Goal: Task Accomplishment & Management: Complete application form

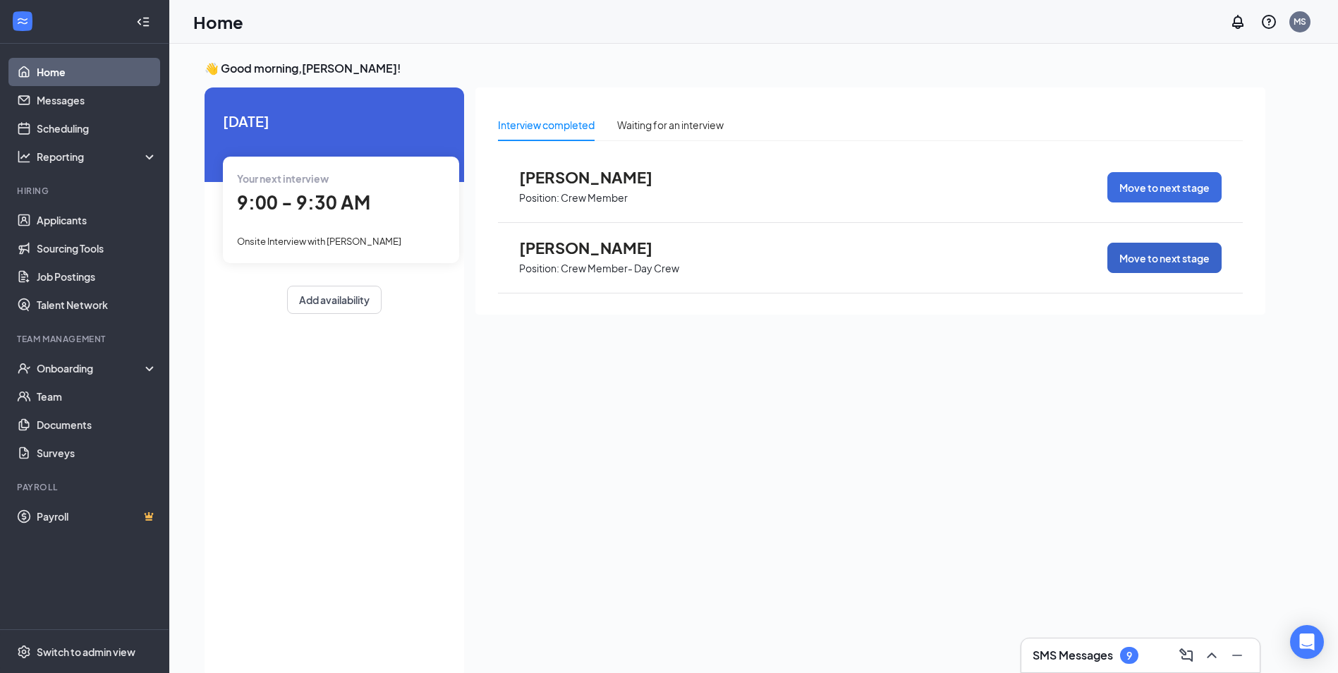
click at [1138, 259] on button "Move to next stage" at bounding box center [1164, 258] width 114 height 30
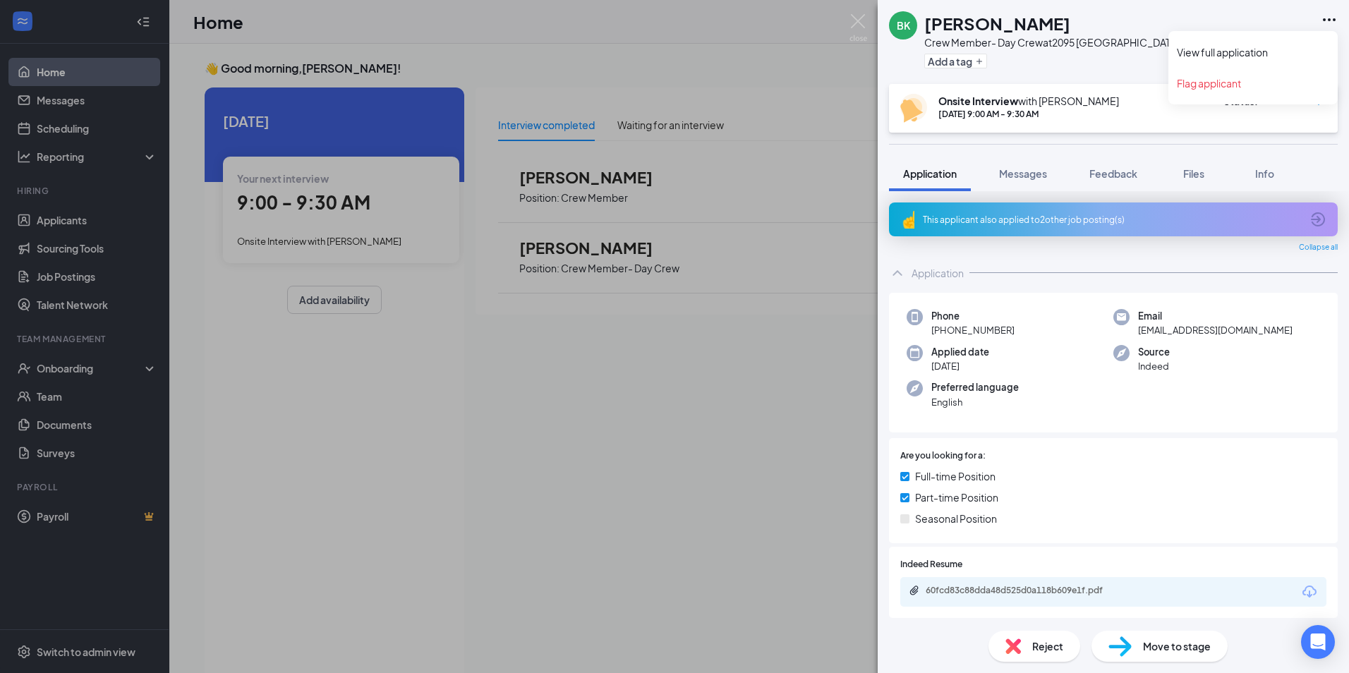
click at [1328, 16] on icon "Ellipses" at bounding box center [1328, 19] width 17 height 17
click at [1124, 61] on div "BK Bobby King Crew Member- Day Crew at 2095 Bellevue Add a tag" at bounding box center [1112, 42] width 471 height 84
drag, startPoint x: 423, startPoint y: 262, endPoint x: 655, endPoint y: 267, distance: 232.8
click at [429, 266] on div "BK Bobby King Crew Member- Day Crew at 2095 Bellevue Add a tag Onsite Interview…" at bounding box center [674, 336] width 1349 height 673
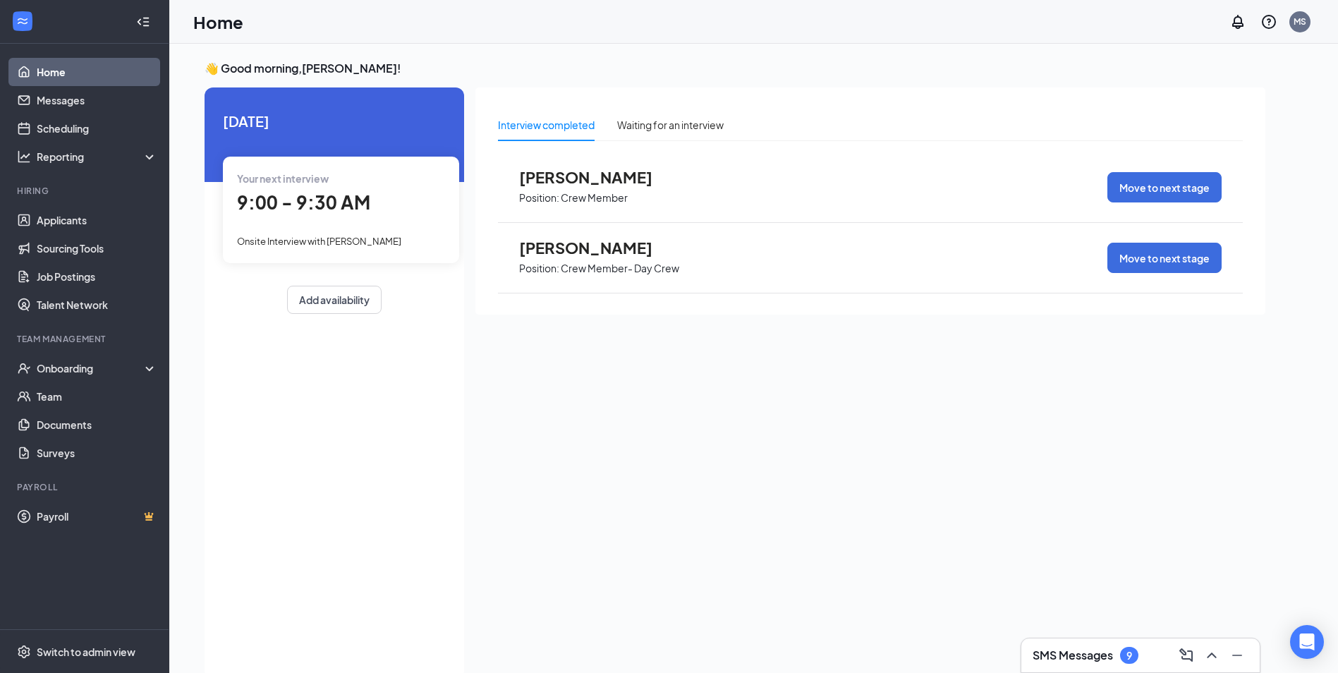
drag, startPoint x: 655, startPoint y: 267, endPoint x: 926, endPoint y: 257, distance: 271.0
click at [657, 267] on p "Crew Member- Day Crew" at bounding box center [620, 268] width 119 height 13
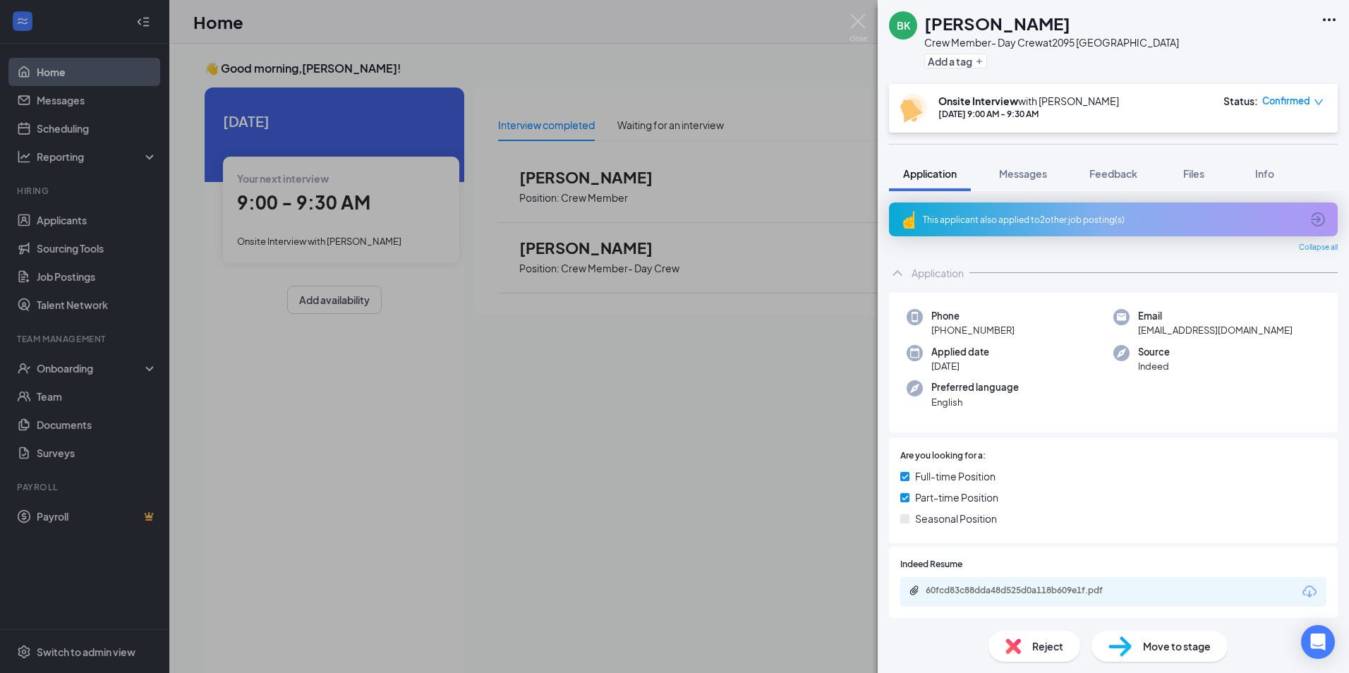
click at [183, 286] on div "BK Bobby King Crew Member- Day Crew at 2095 Bellevue Add a tag Onsite Interview…" at bounding box center [674, 336] width 1349 height 673
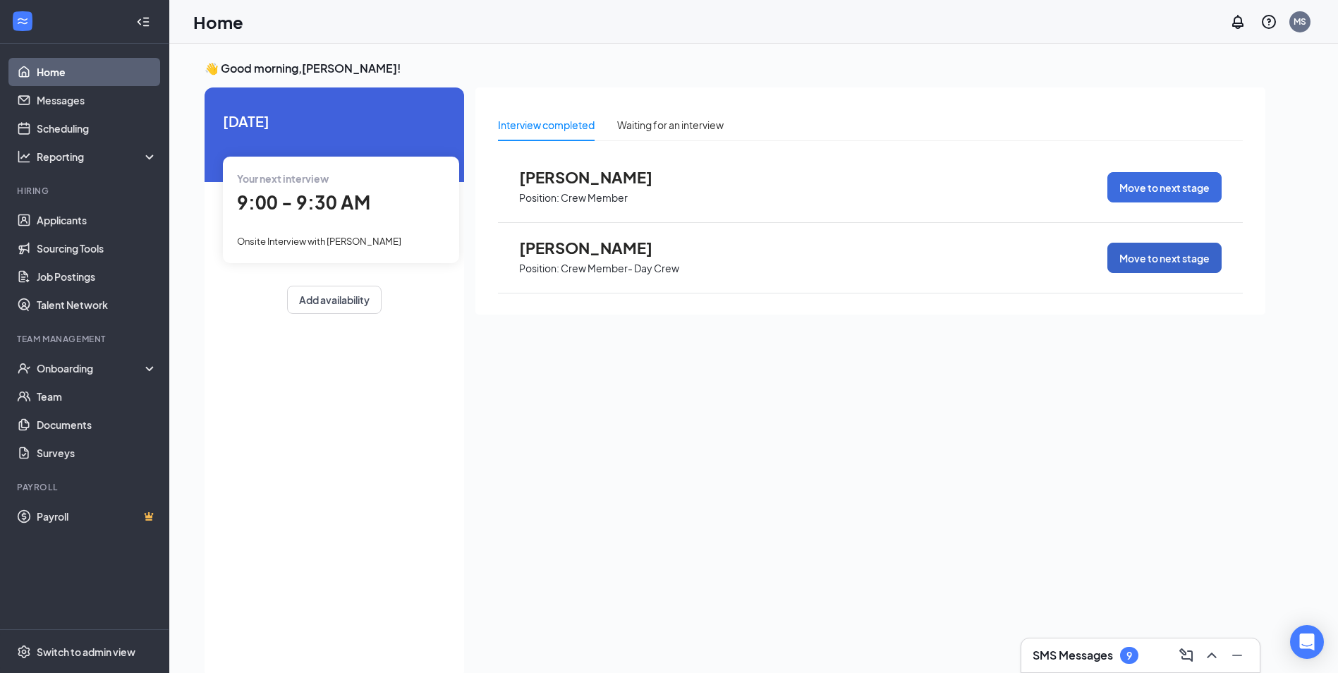
click at [1177, 268] on button "Move to next stage" at bounding box center [1164, 258] width 114 height 30
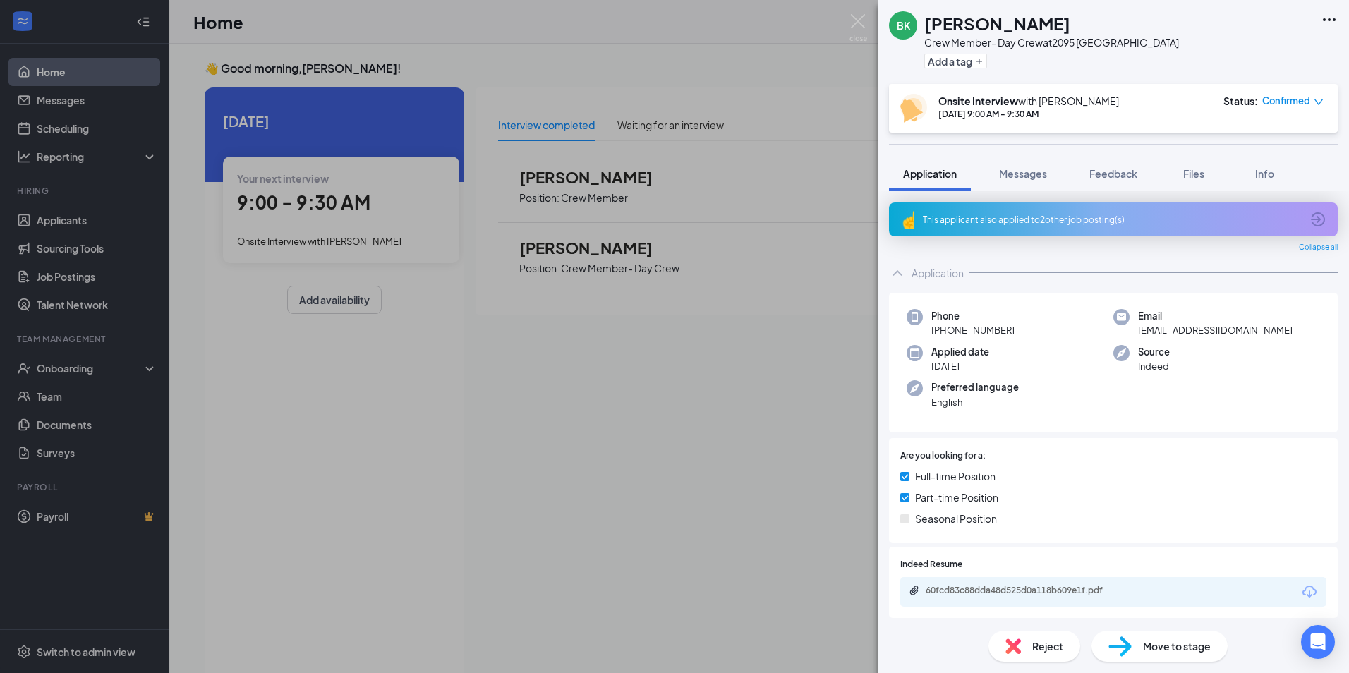
click at [1294, 104] on span "Confirmed" at bounding box center [1286, 101] width 48 height 14
click at [1236, 177] on span "Mark complete" at bounding box center [1241, 185] width 97 height 16
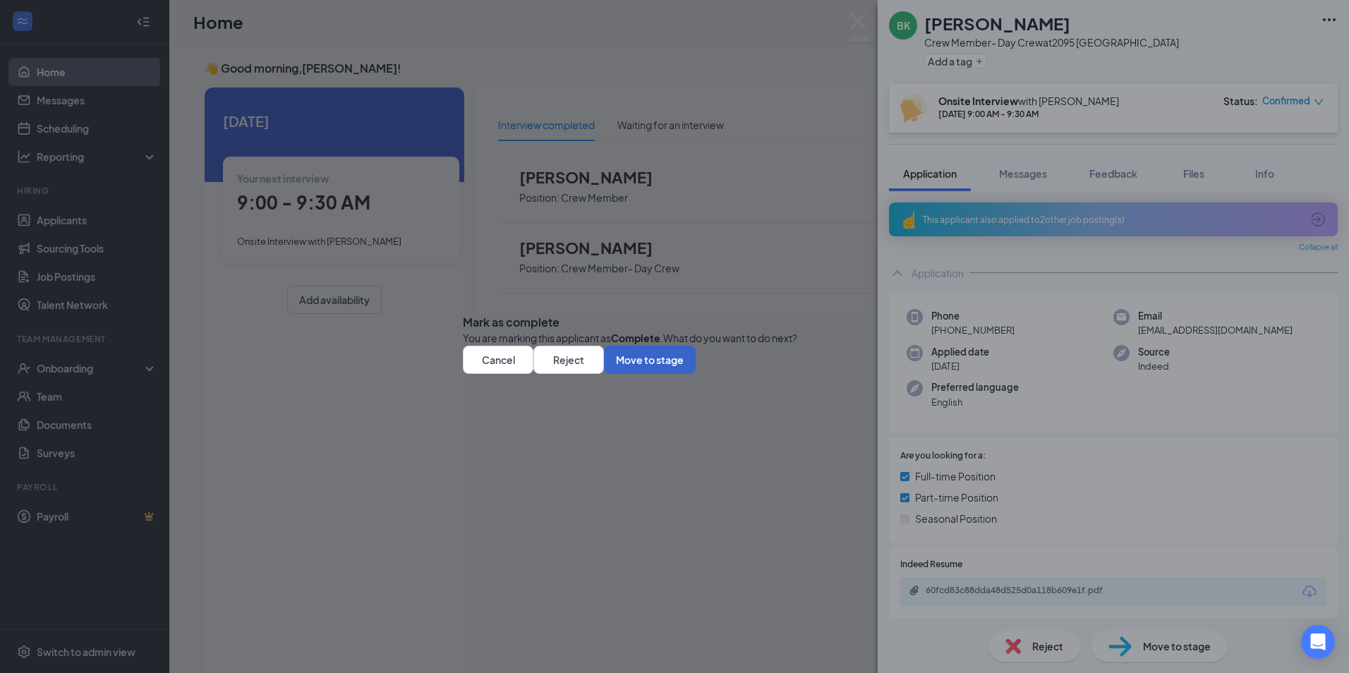
click at [695, 374] on button "Move to stage" at bounding box center [650, 360] width 92 height 28
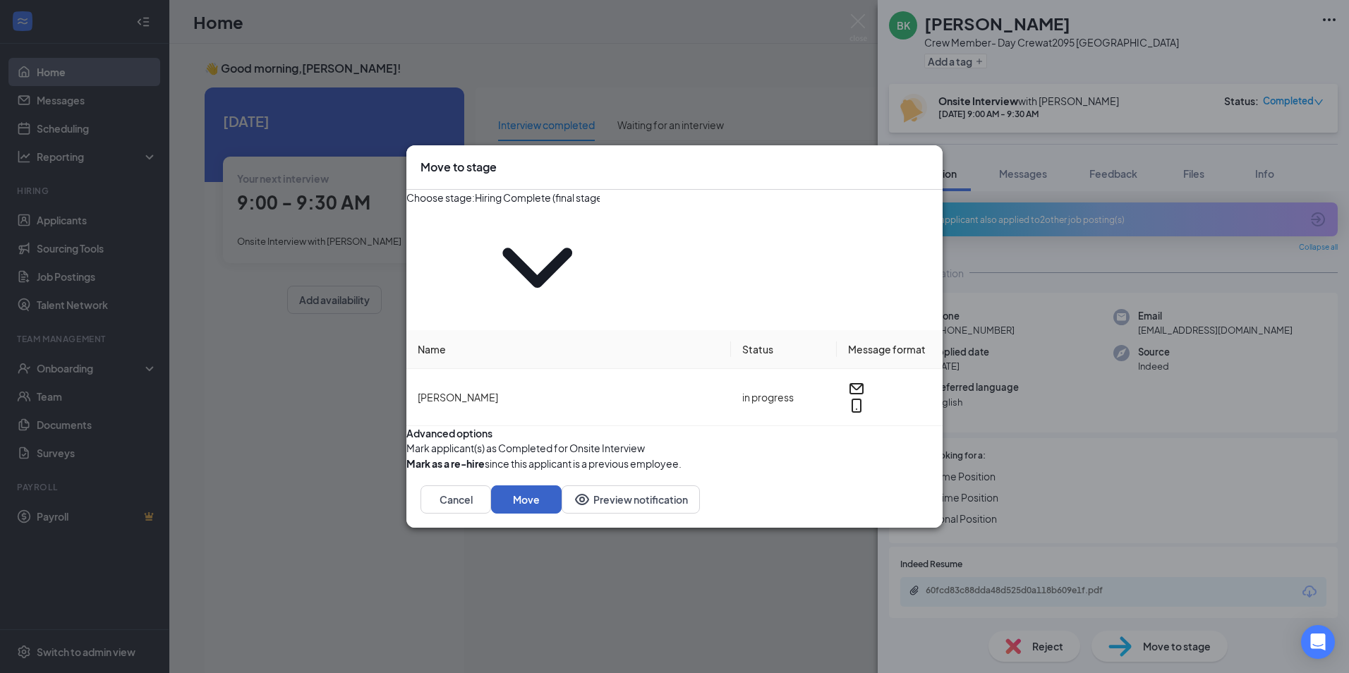
click at [561, 485] on button "Move" at bounding box center [526, 499] width 71 height 28
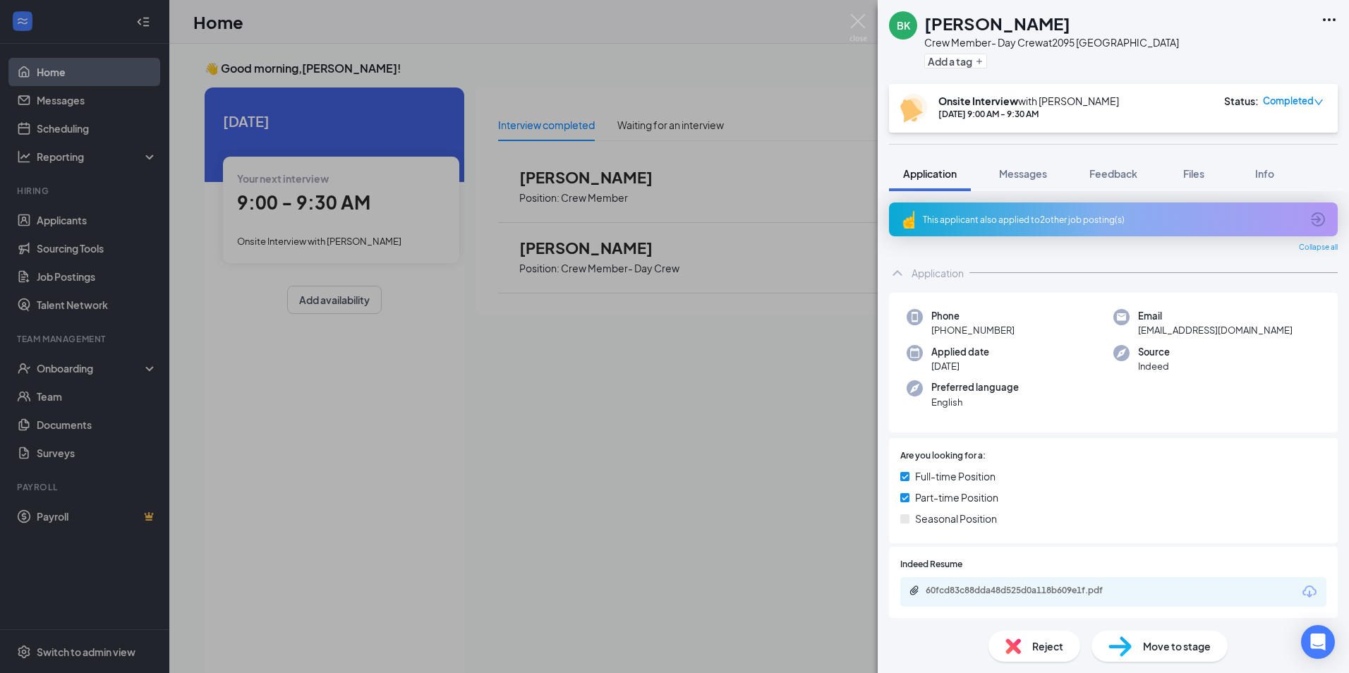
click at [71, 257] on div "BK Bobby King Crew Member- Day Crew at 2095 Bellevue Add a tag Onsite Interview…" at bounding box center [674, 336] width 1349 height 673
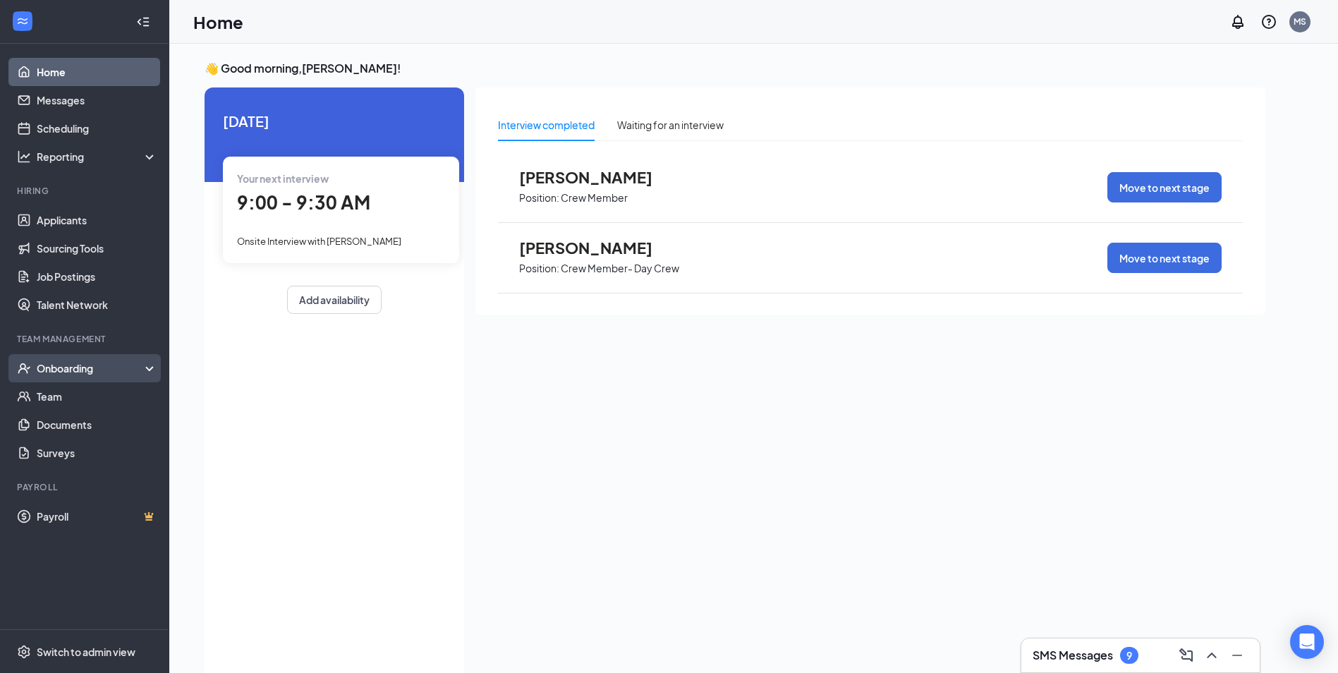
click at [65, 366] on div "Onboarding" at bounding box center [91, 368] width 109 height 14
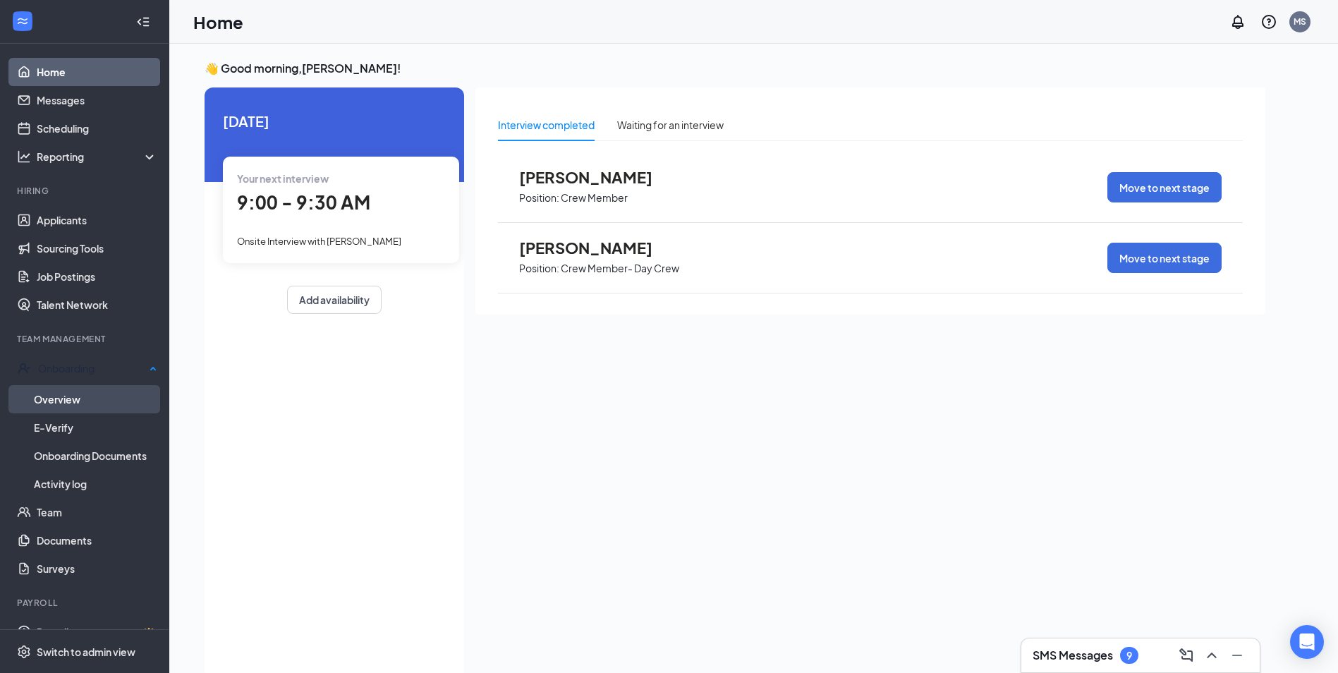
click at [81, 391] on link "Overview" at bounding box center [95, 399] width 123 height 28
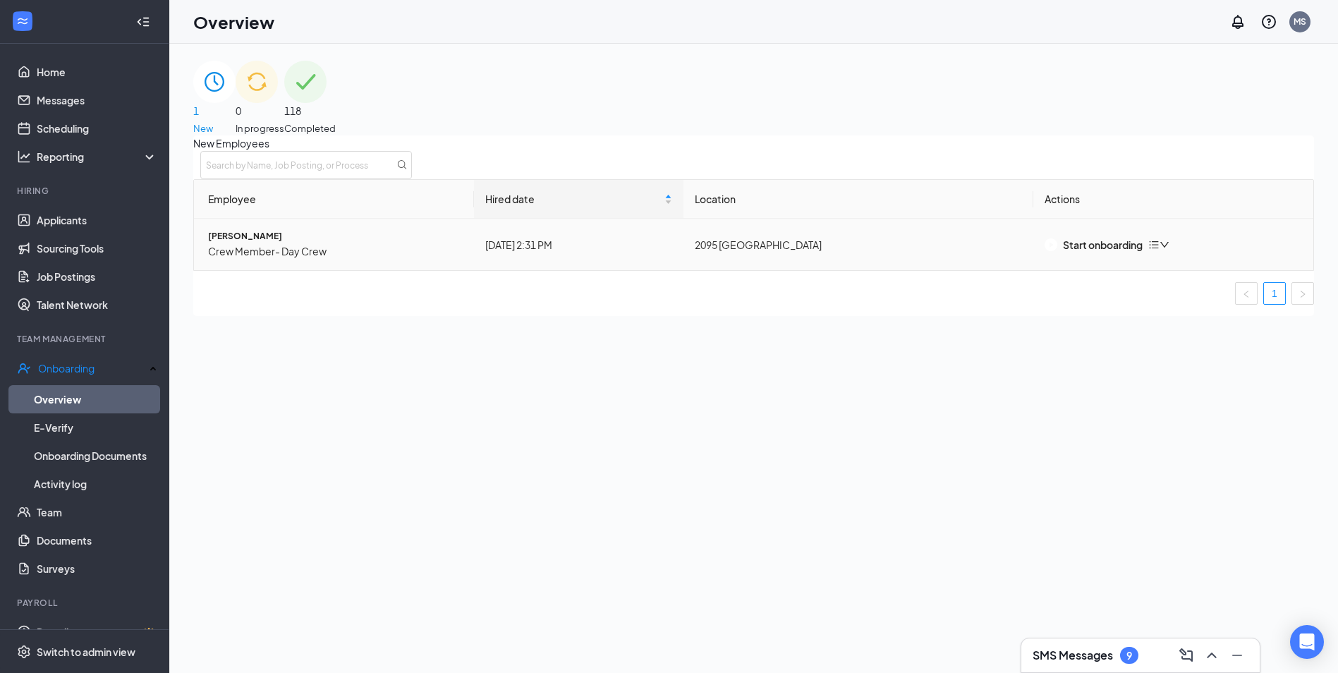
click at [290, 259] on span "Crew Member- Day Crew" at bounding box center [335, 251] width 255 height 16
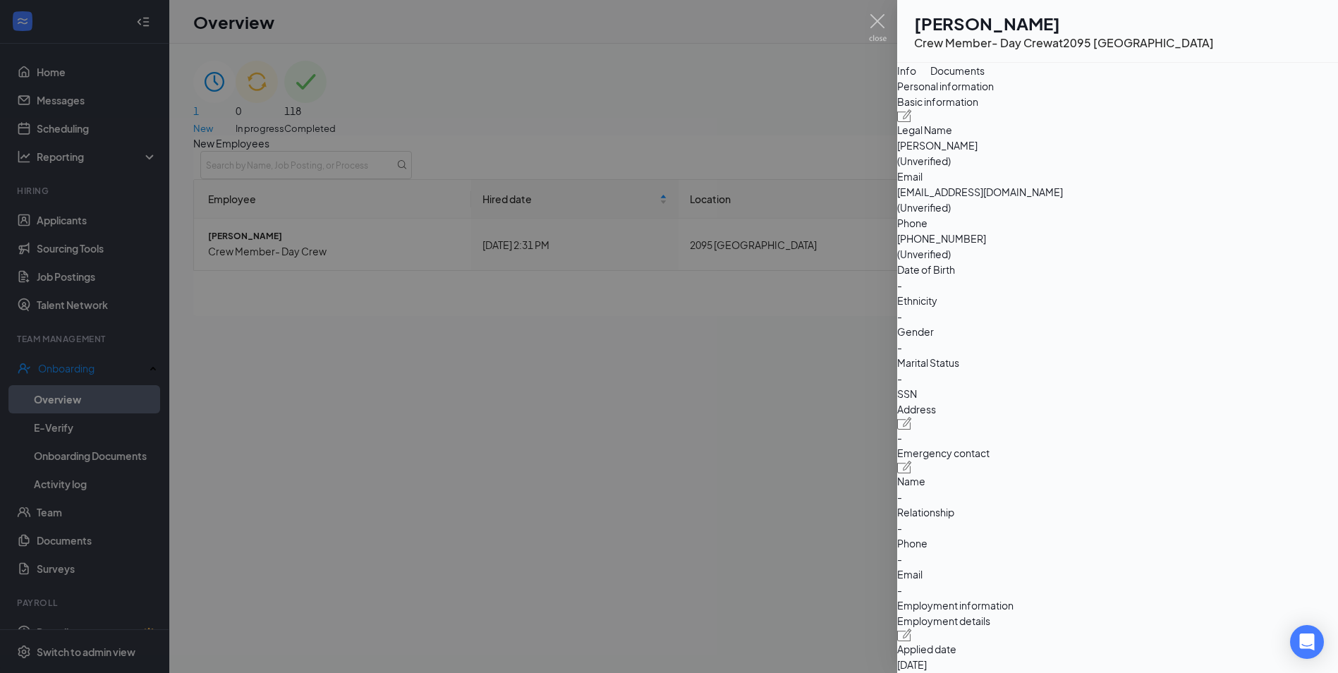
click at [653, 343] on div at bounding box center [669, 336] width 1338 height 673
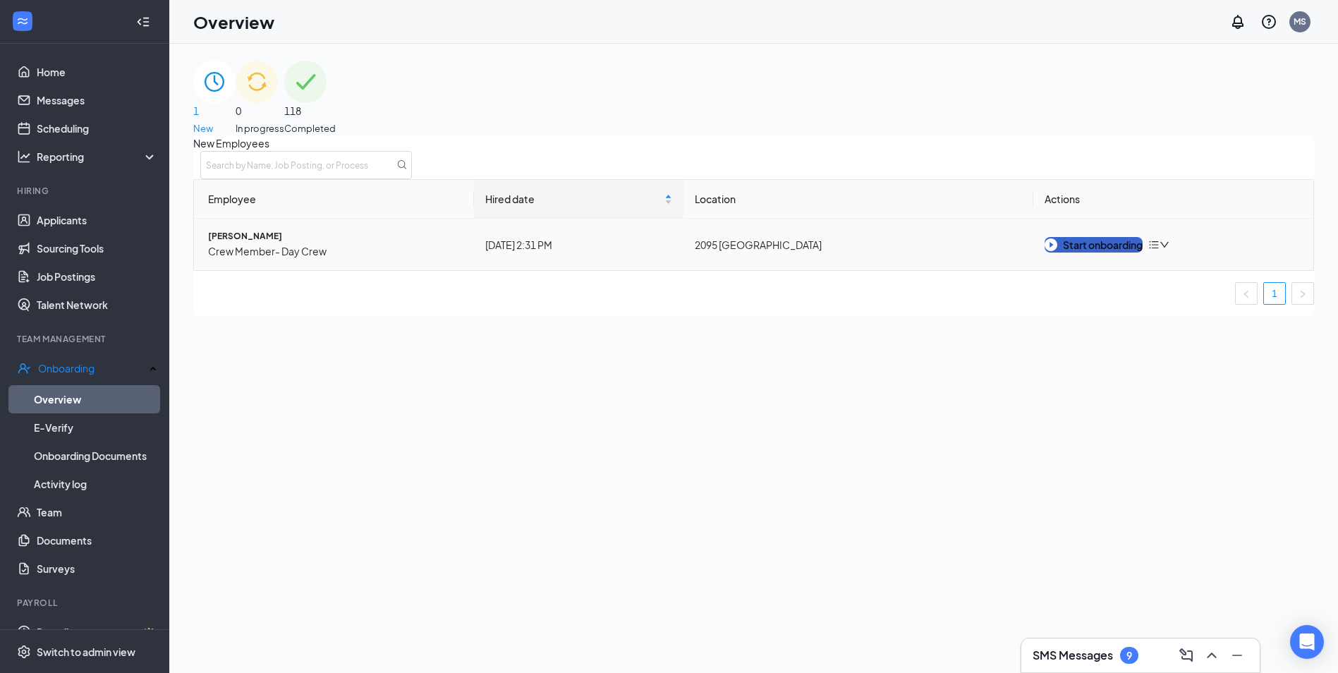
click at [1100, 253] on div "Start onboarding" at bounding box center [1094, 245] width 98 height 16
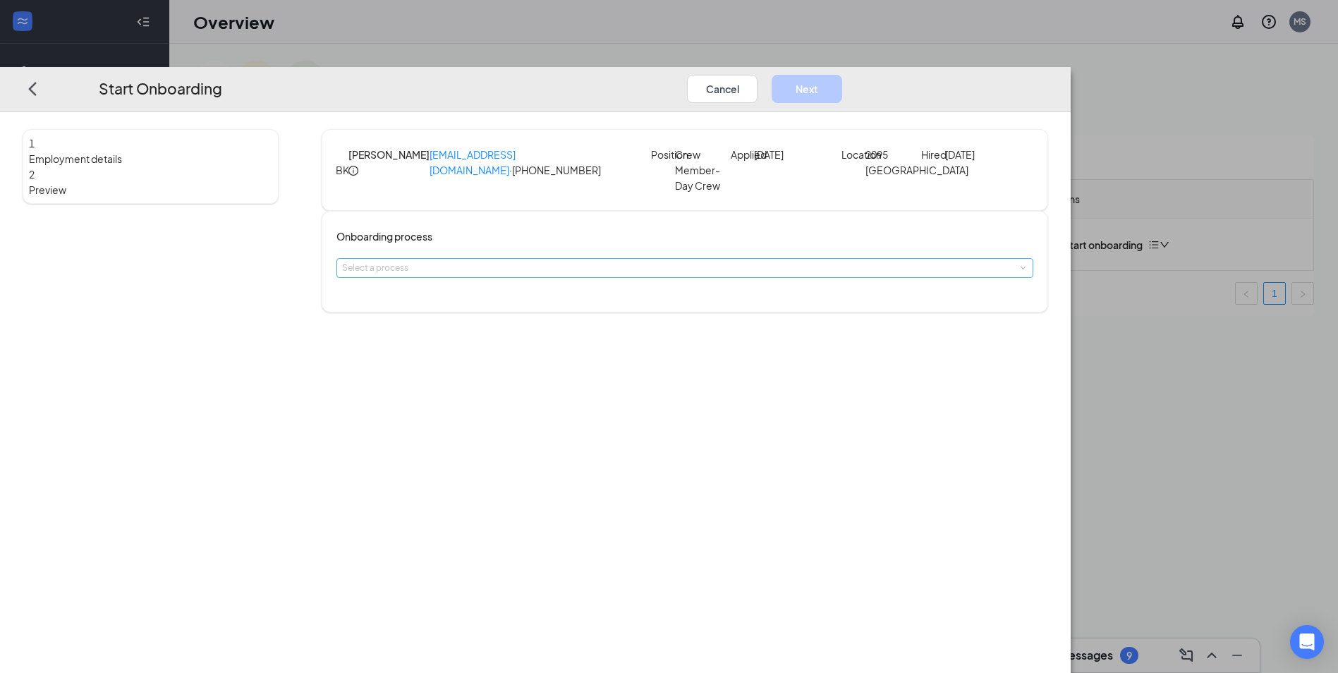
click at [619, 275] on div "Select a process" at bounding box center [681, 268] width 679 height 14
click at [525, 318] on span "Onboarding" at bounding box center [500, 314] width 50 height 11
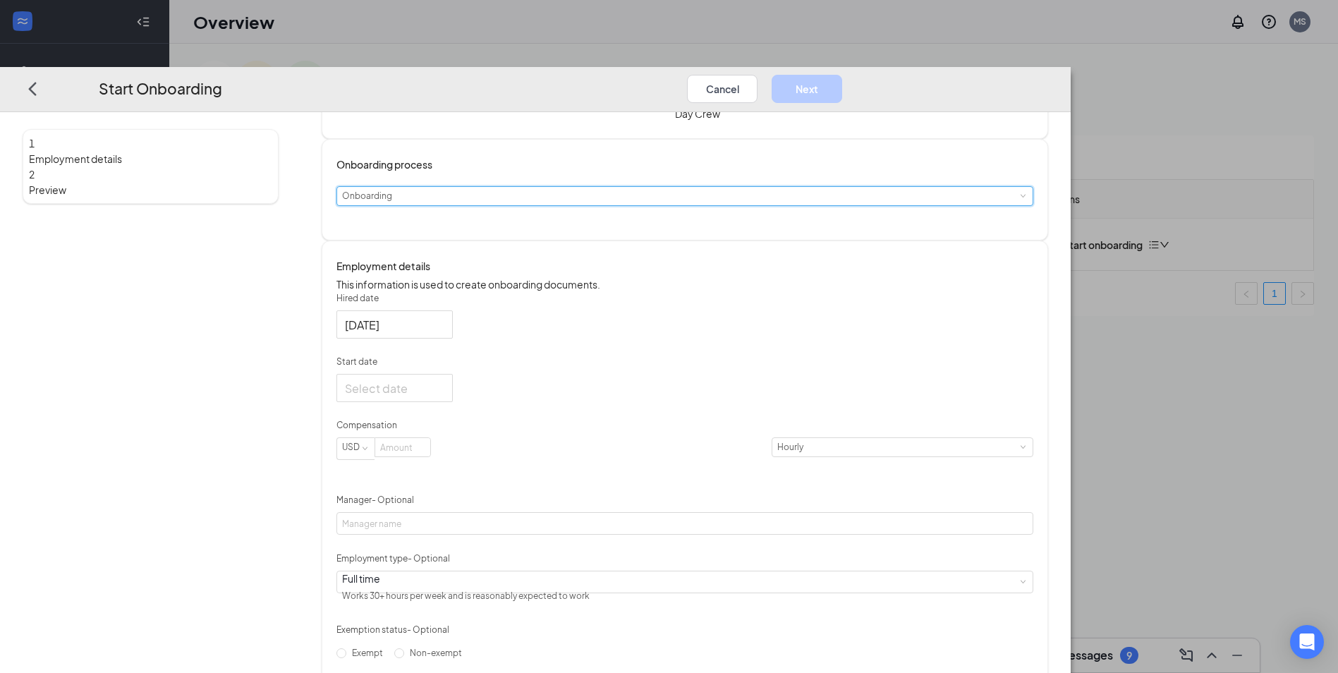
scroll to position [141, 0]
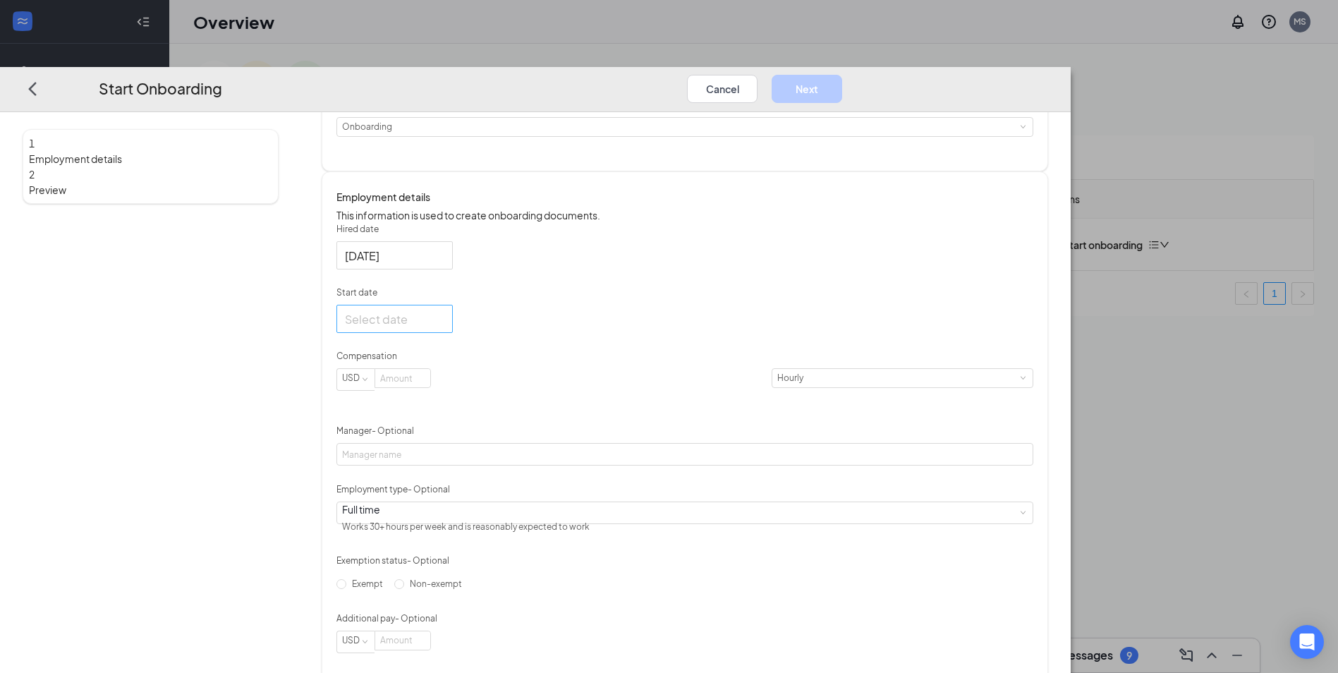
click at [444, 328] on div at bounding box center [394, 319] width 99 height 18
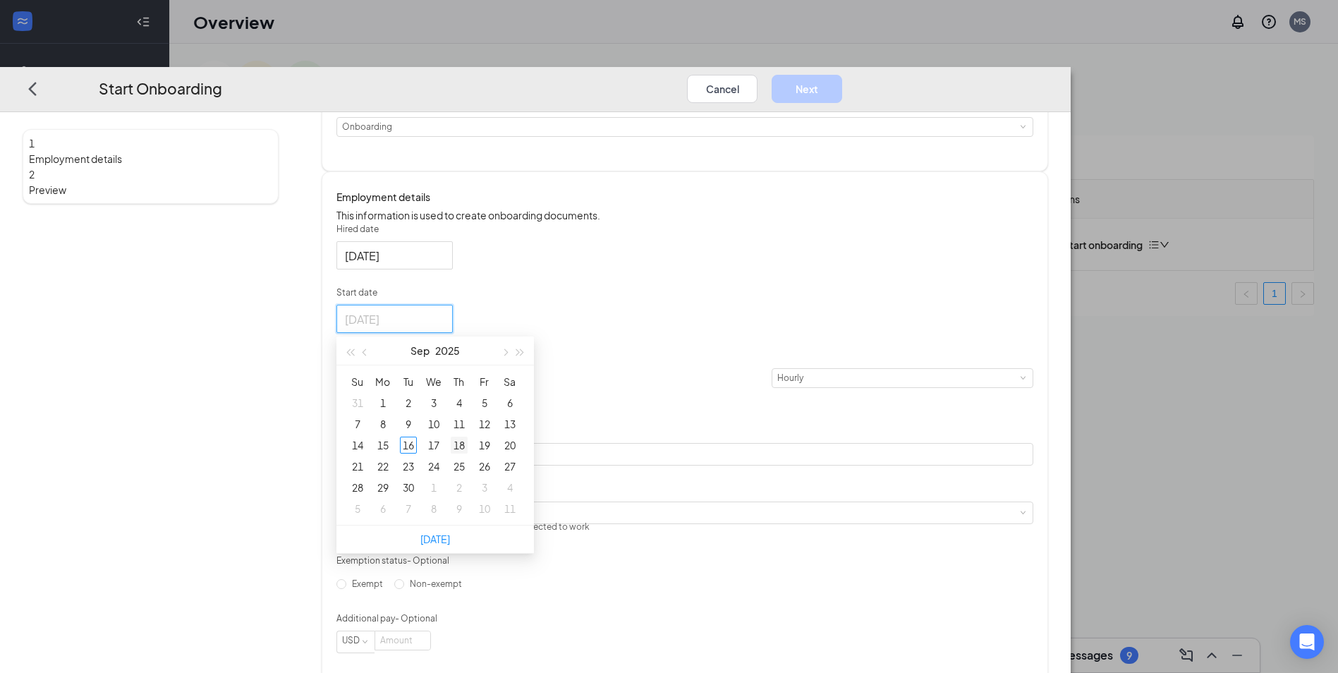
type input "Sep 18, 2025"
click at [468, 454] on div "18" at bounding box center [459, 445] width 17 height 17
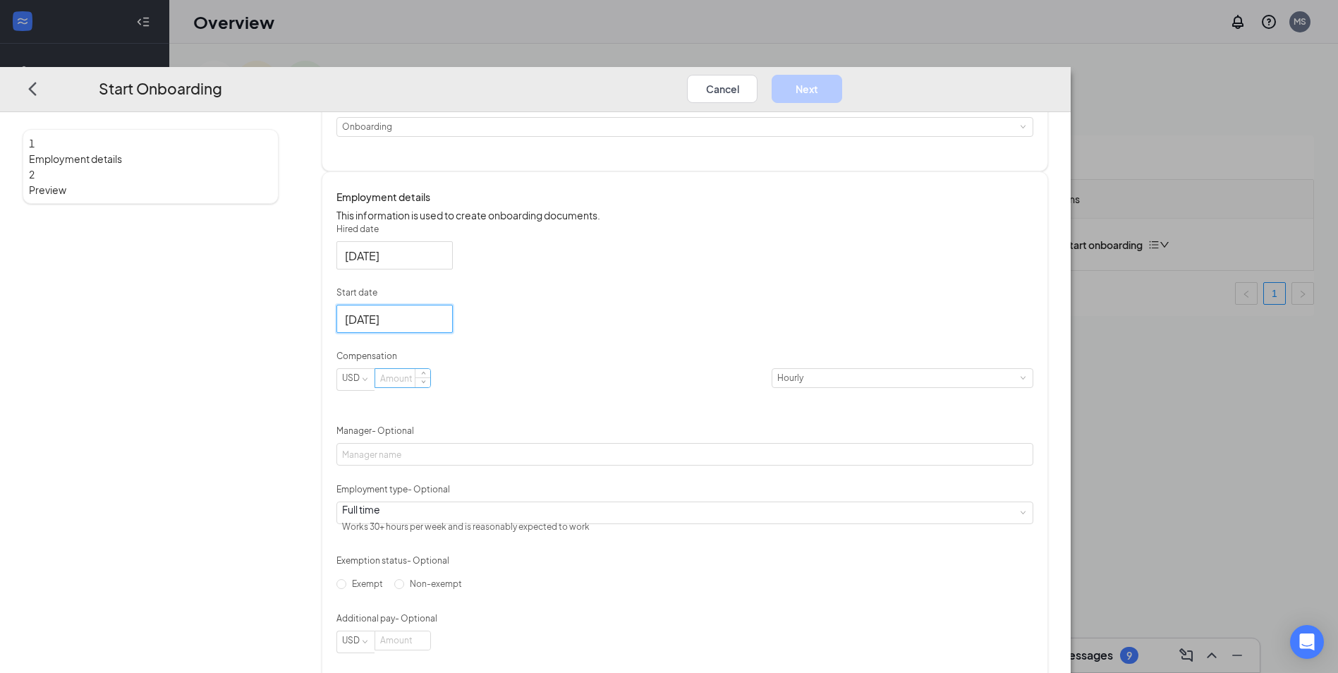
click at [430, 388] on input at bounding box center [402, 379] width 55 height 18
type input "15"
click at [977, 282] on div "Hired date Sep 16, 2025 Start date Sep 18, 2025 Sep 2025 Su Mo Tu We Th Fr Sa 3…" at bounding box center [684, 438] width 697 height 430
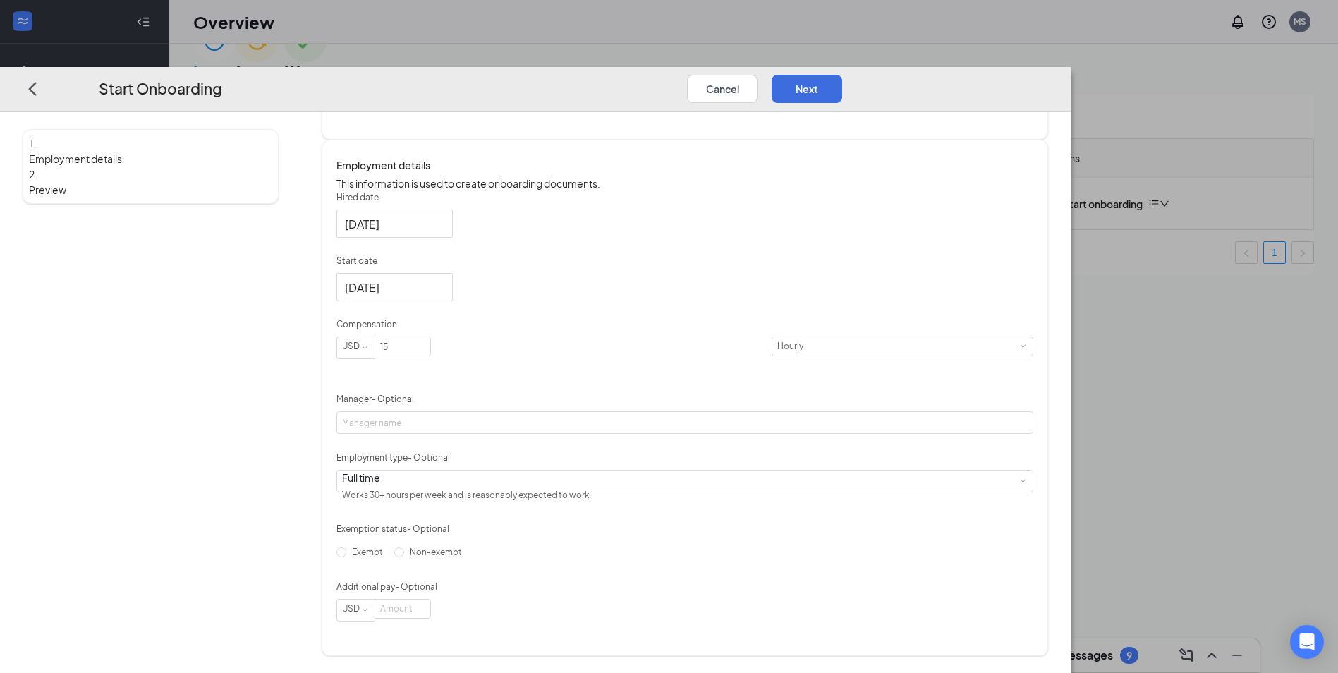
scroll to position [63, 0]
click at [842, 75] on button "Next" at bounding box center [807, 89] width 71 height 28
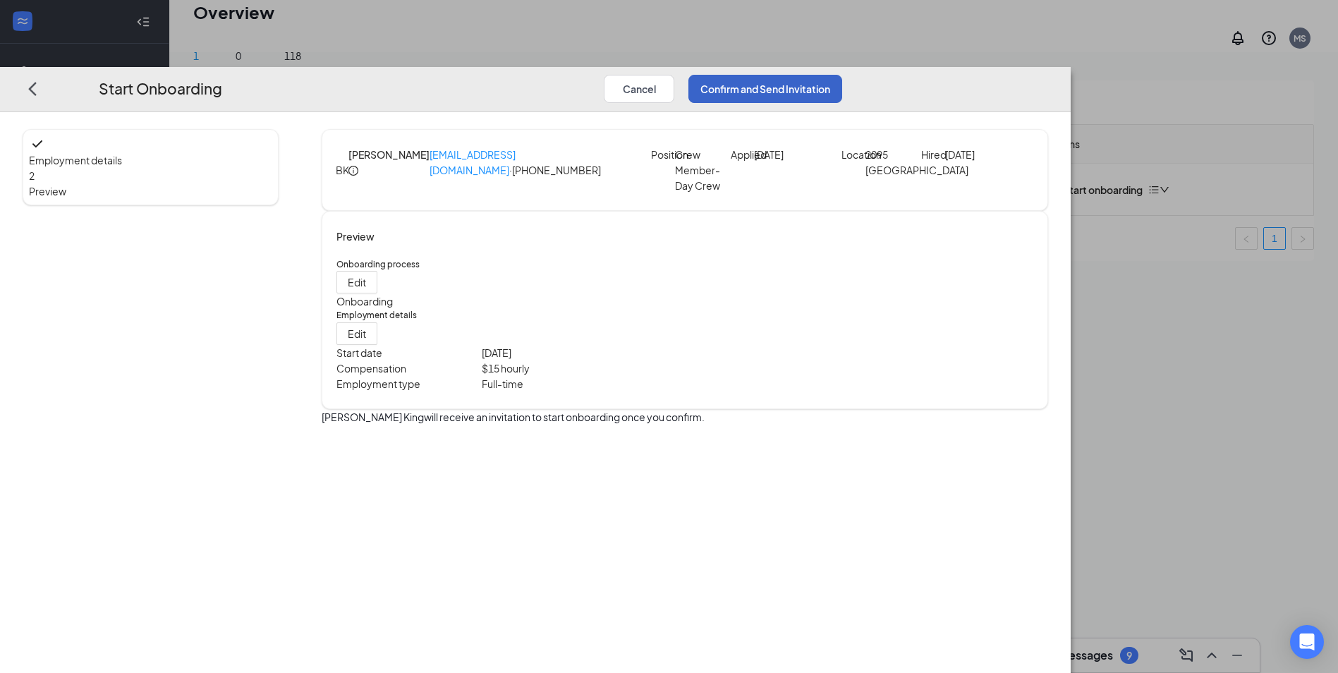
click at [842, 75] on button "Confirm and Send Invitation" at bounding box center [765, 89] width 154 height 28
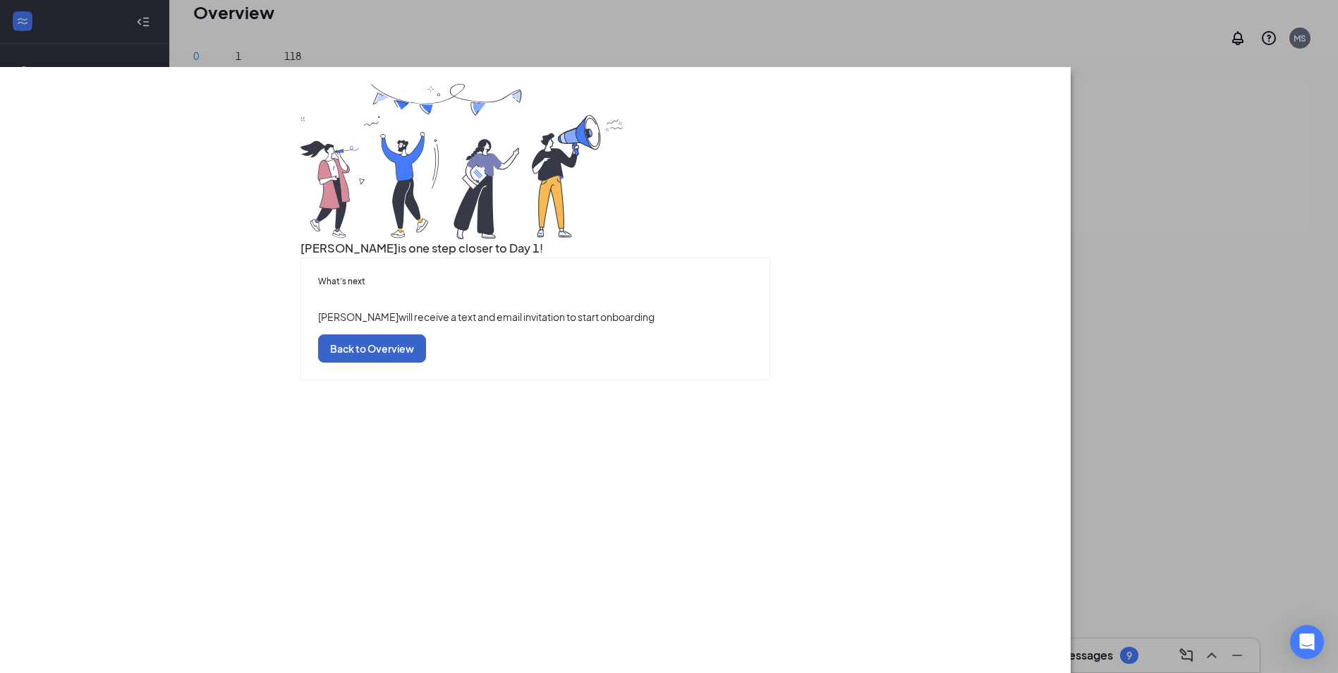
click at [426, 363] on button "Back to Overview" at bounding box center [372, 348] width 108 height 28
